Goal: Communication & Community: Answer question/provide support

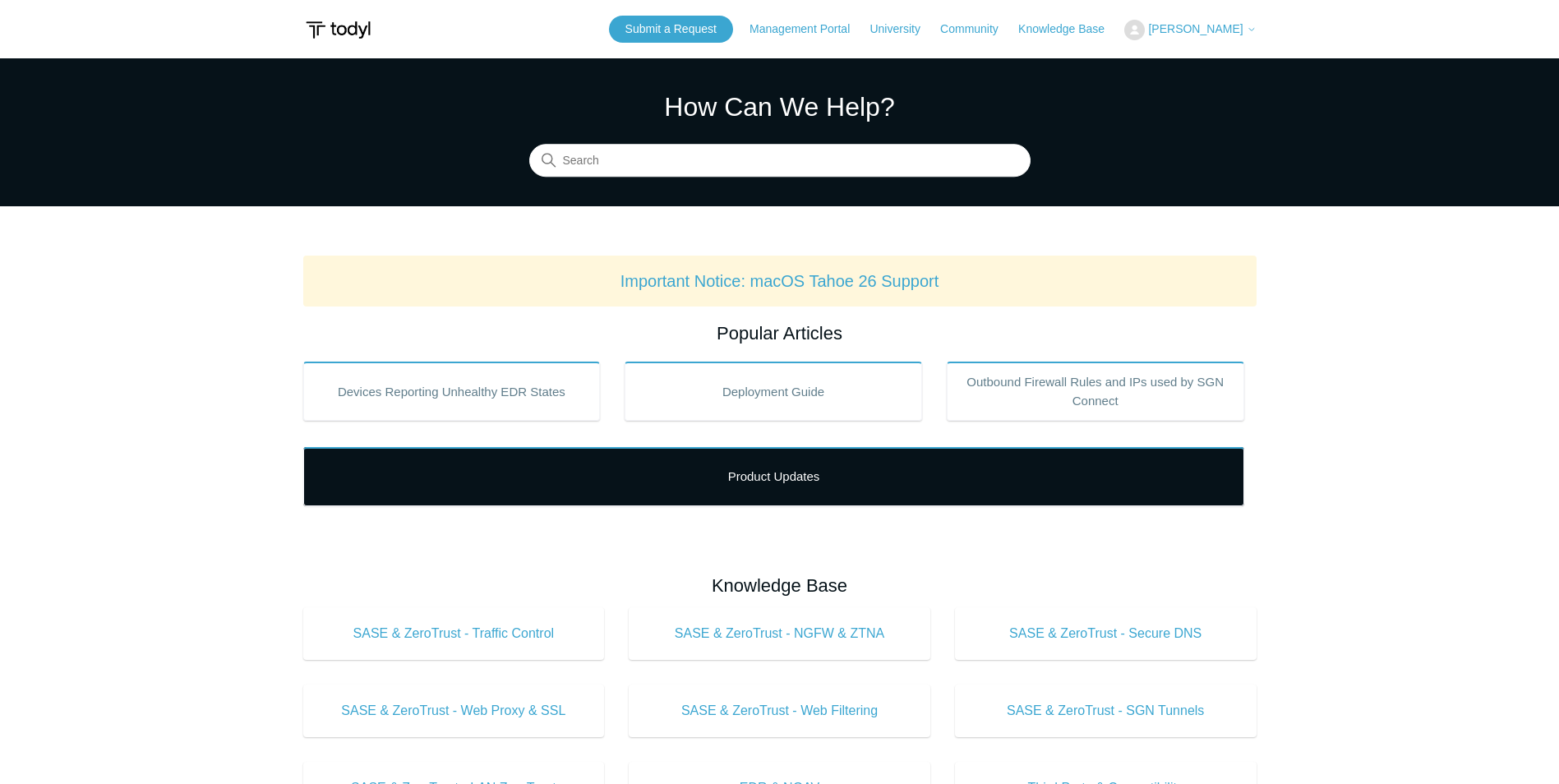
click at [703, 474] on link "Product Updates" at bounding box center [774, 476] width 941 height 59
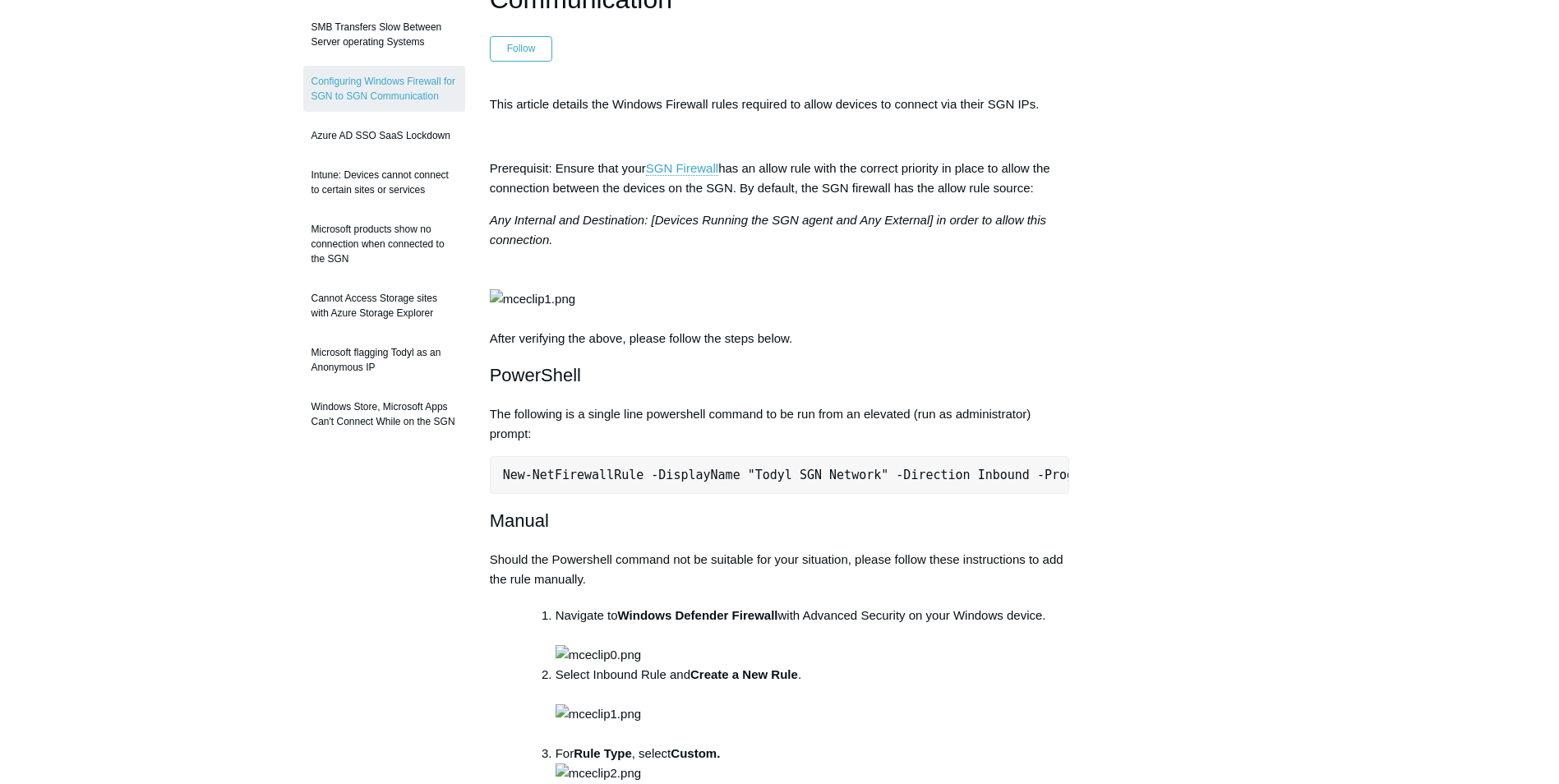
scroll to position [0, 517]
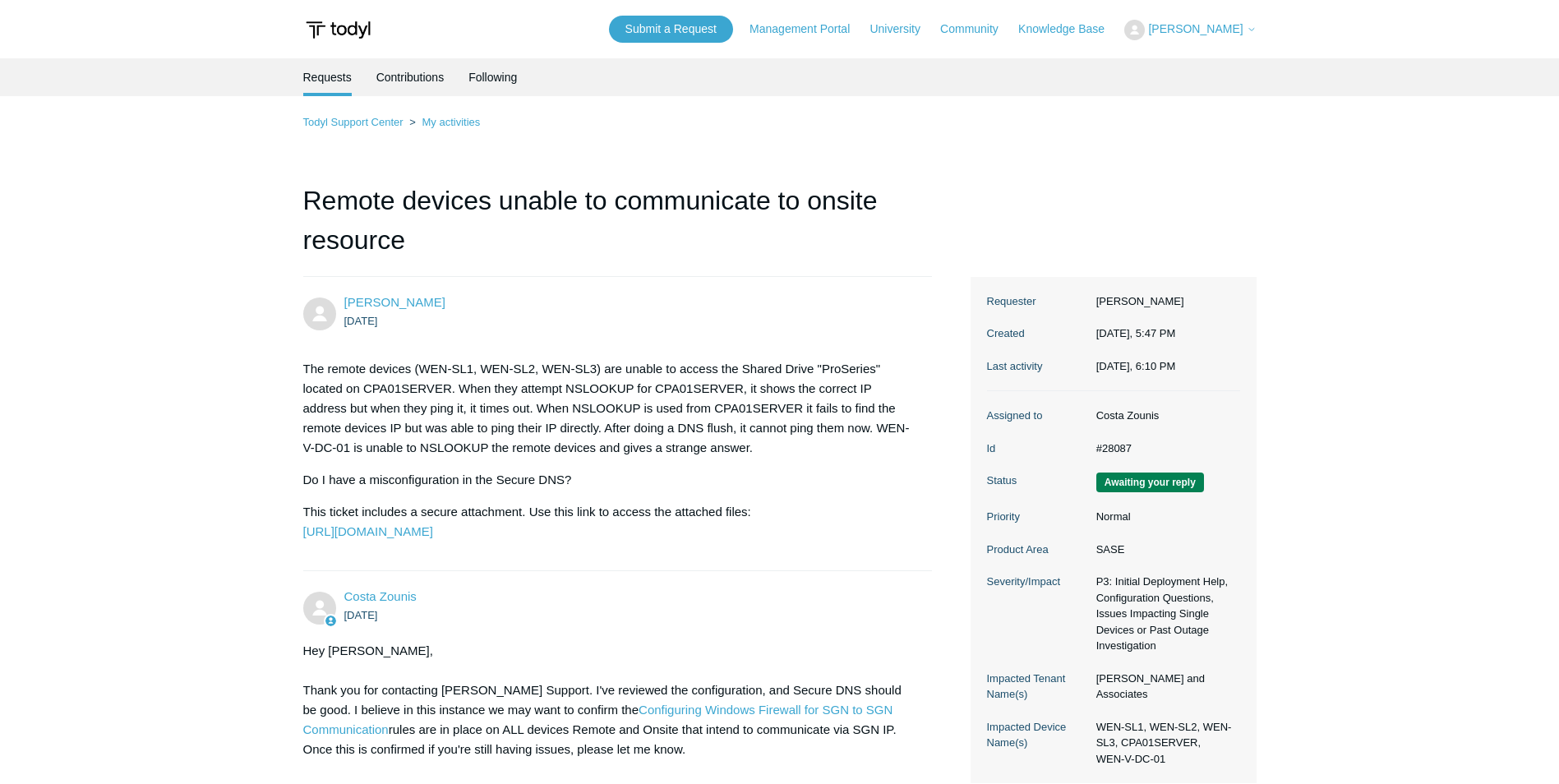
scroll to position [316, 0]
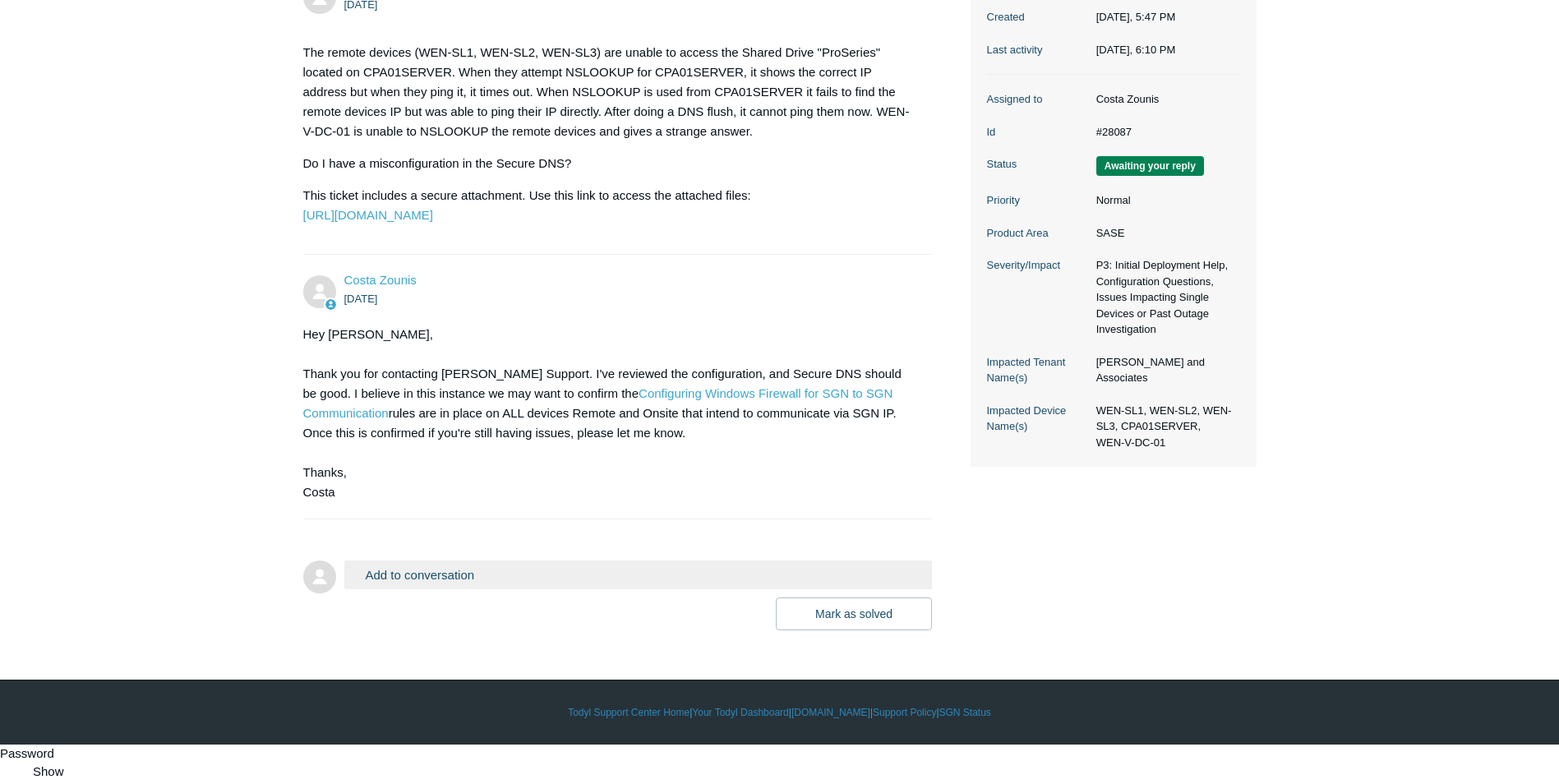
click at [516, 589] on button "Add to conversation" at bounding box center [638, 574] width 589 height 29
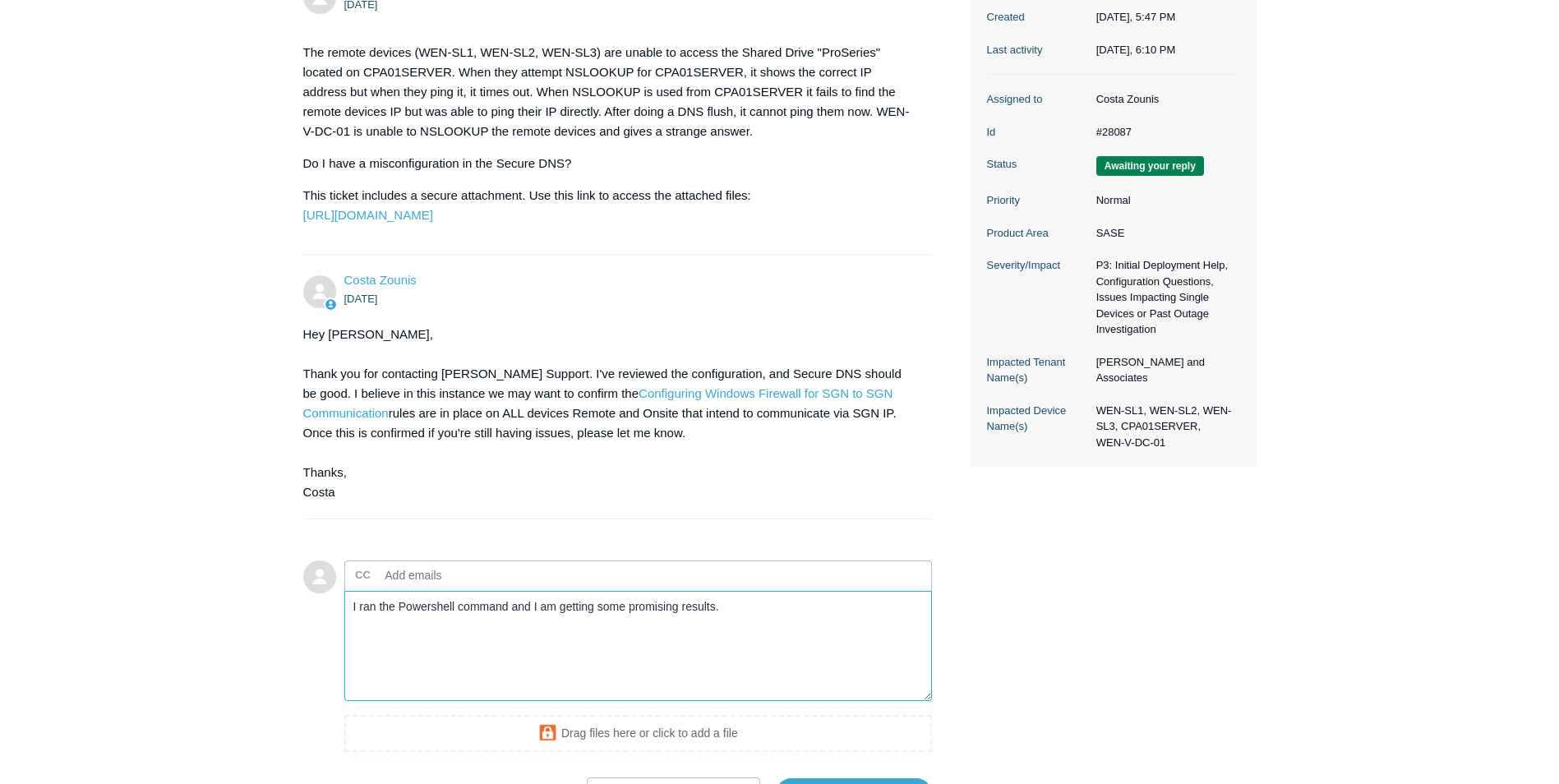
scroll to position [496, 0]
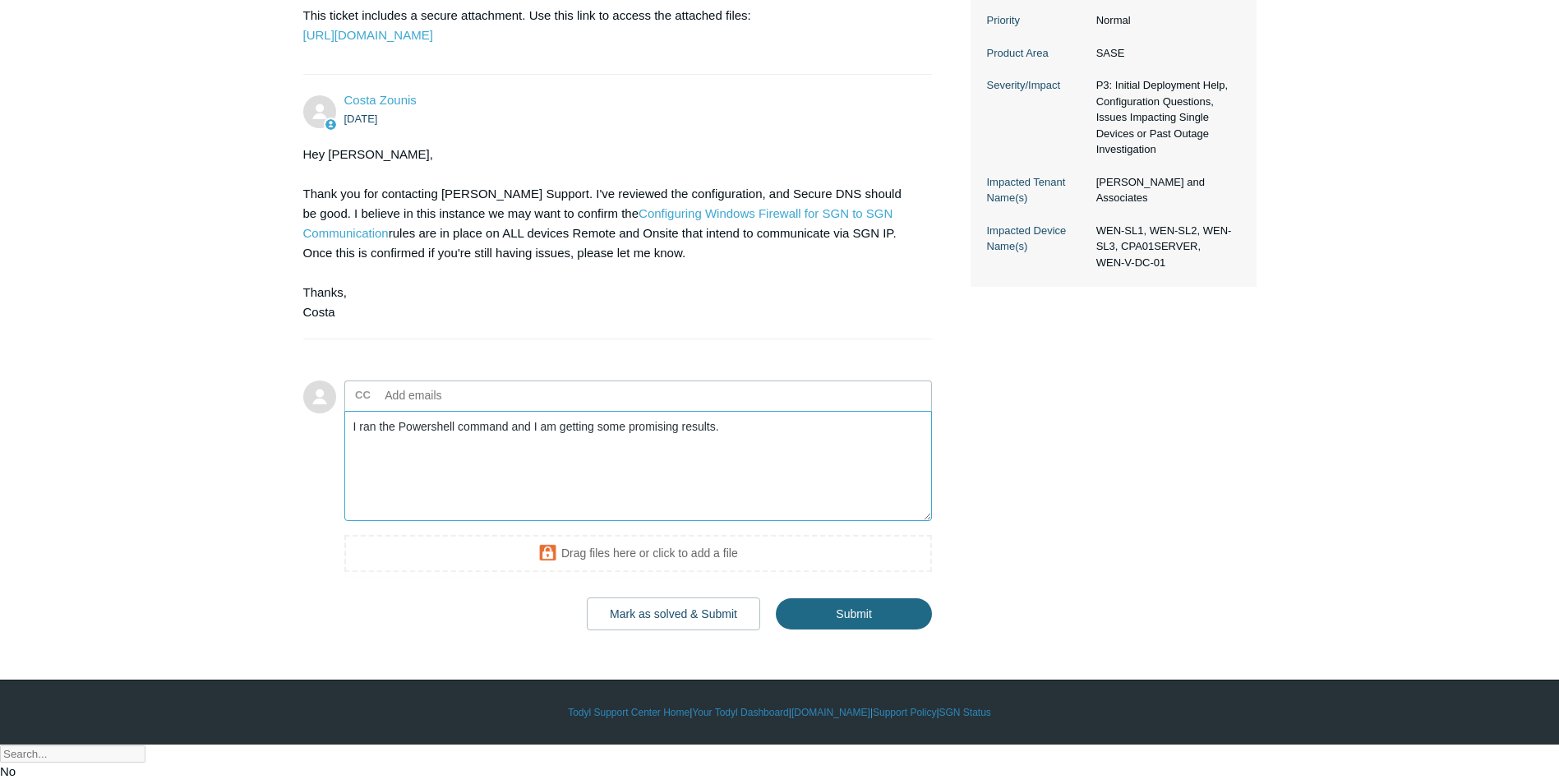
type textarea "I ran the Powershell command and I am getting some promising results."
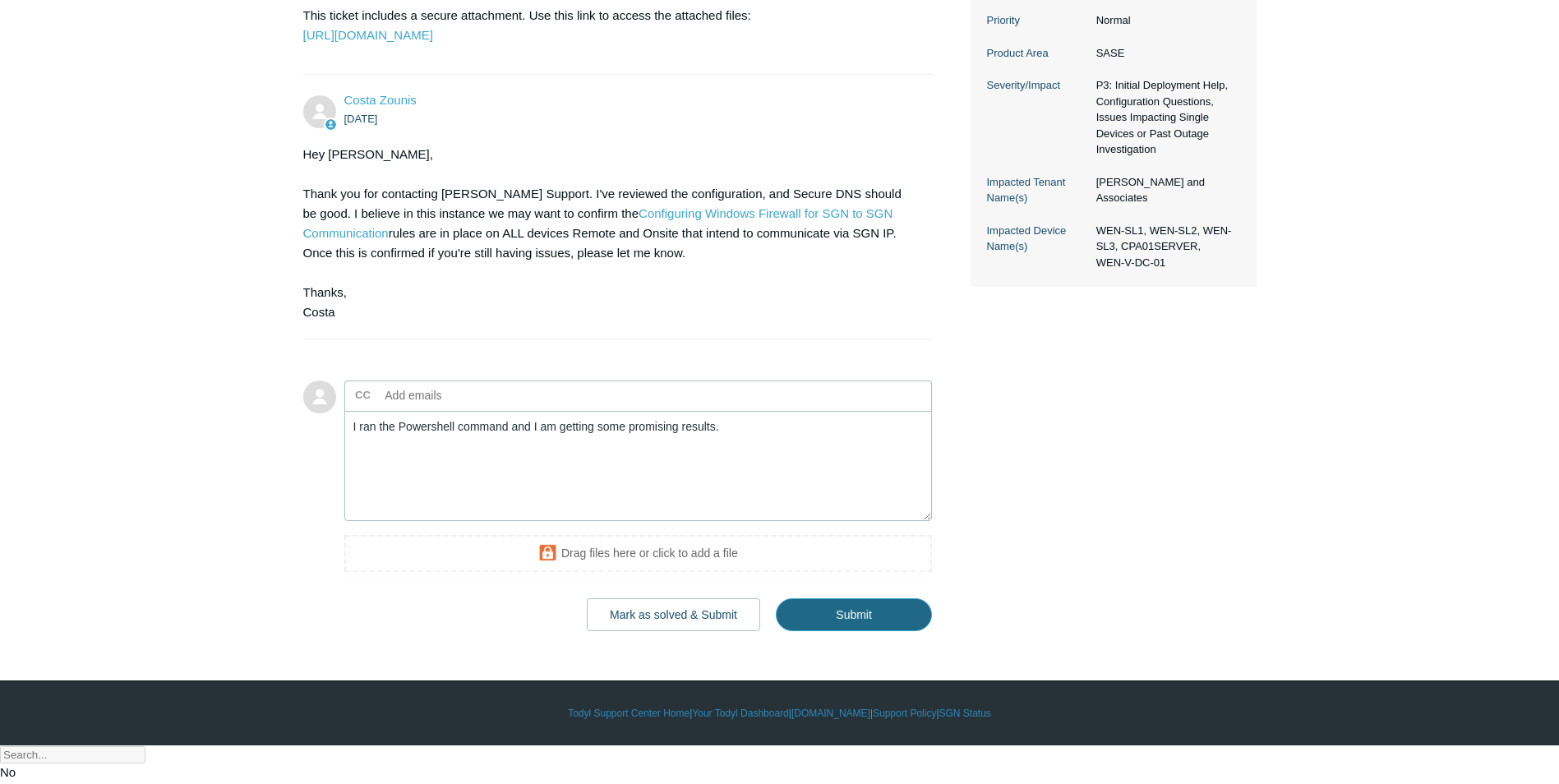
click at [809, 631] on input "Submit" at bounding box center [853, 614] width 156 height 33
